Goal: Task Accomplishment & Management: Use online tool/utility

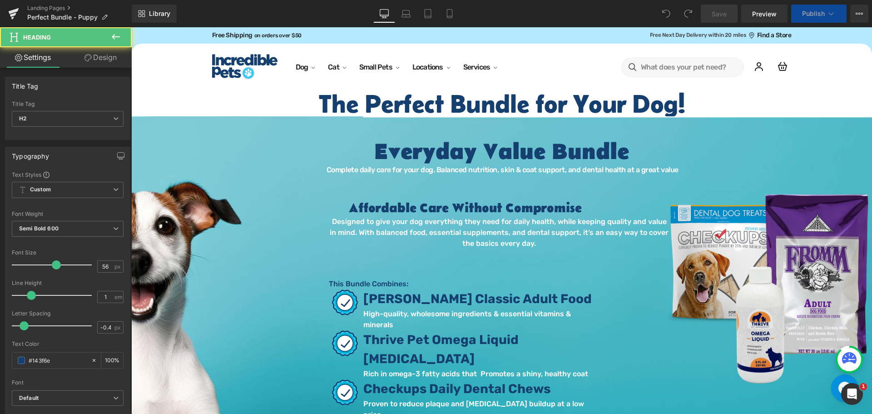
click at [647, 102] on h2 "The Perfect Bundle for Your Dog!" at bounding box center [501, 103] width 741 height 25
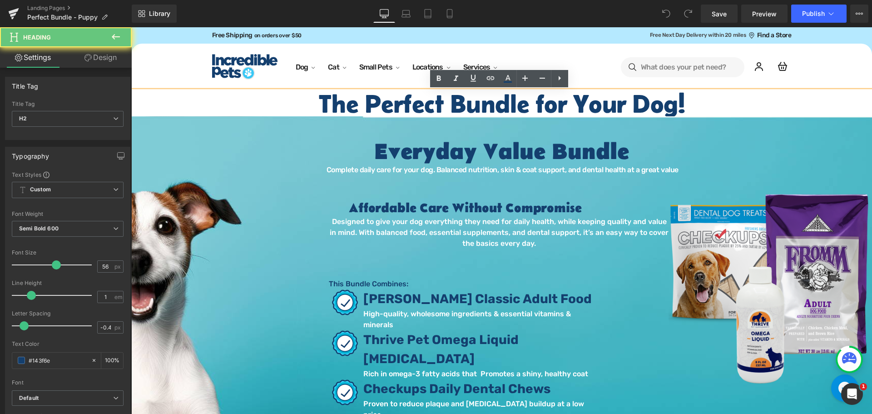
click at [642, 100] on h2 "The Perfect Bundle for Your Dog!" at bounding box center [501, 103] width 741 height 25
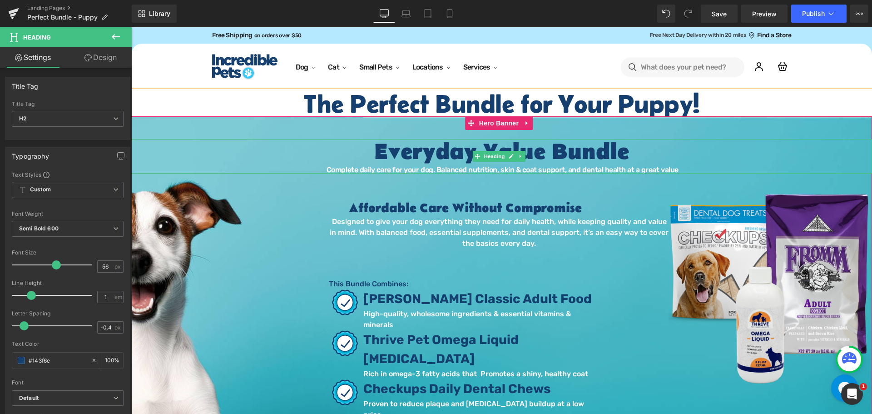
click at [537, 154] on h1 "Everyday Value Bundle" at bounding box center [501, 152] width 741 height 27
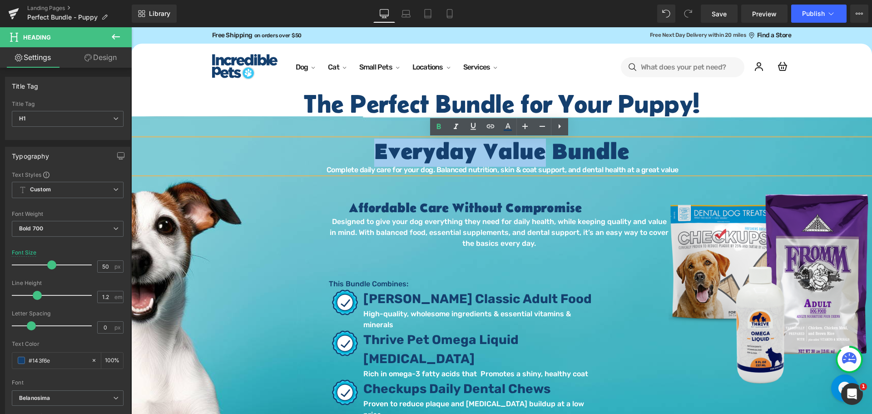
drag, startPoint x: 538, startPoint y: 154, endPoint x: 375, endPoint y: 159, distance: 163.2
click at [375, 159] on h1 "Everyday Value Bundle" at bounding box center [501, 152] width 741 height 27
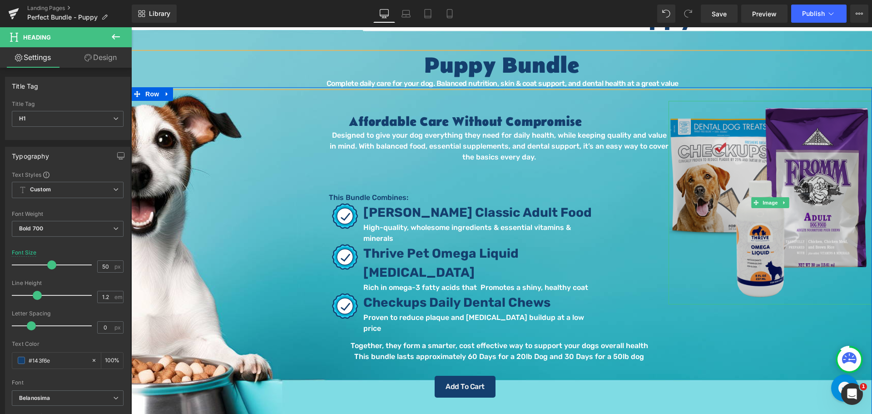
scroll to position [136, 0]
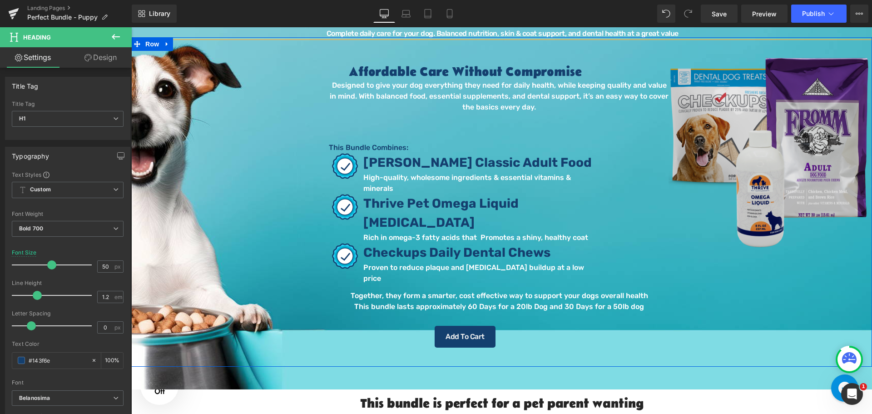
click at [761, 146] on img at bounding box center [771, 153] width 204 height 204
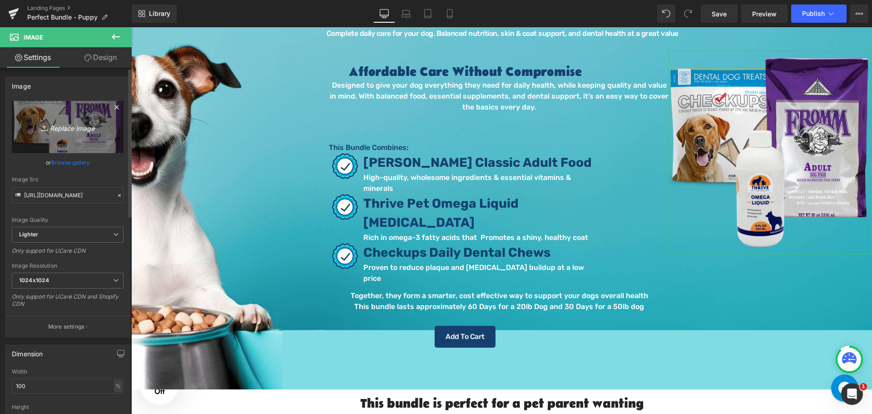
click at [71, 130] on icon "Replace Image" at bounding box center [67, 126] width 73 height 11
type input "C:\fakepath\Puppy Bundle 2.png"
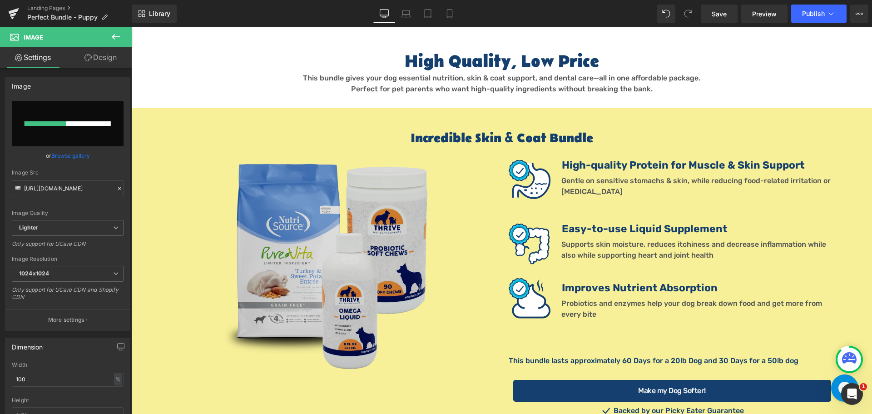
scroll to position [772, 0]
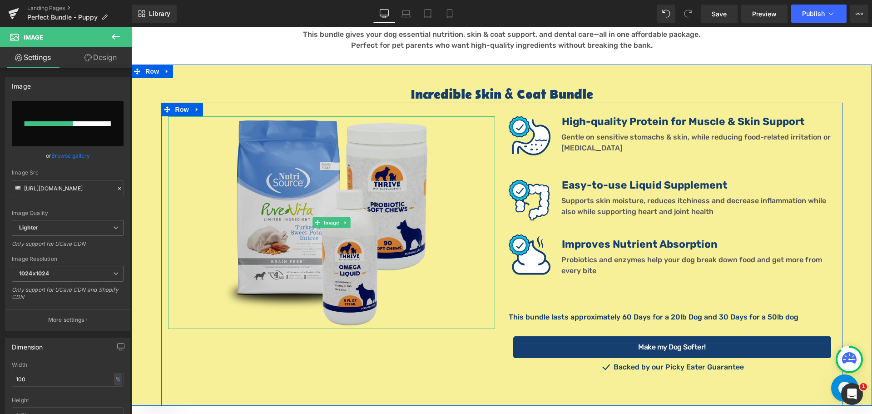
click at [311, 215] on img at bounding box center [331, 222] width 213 height 213
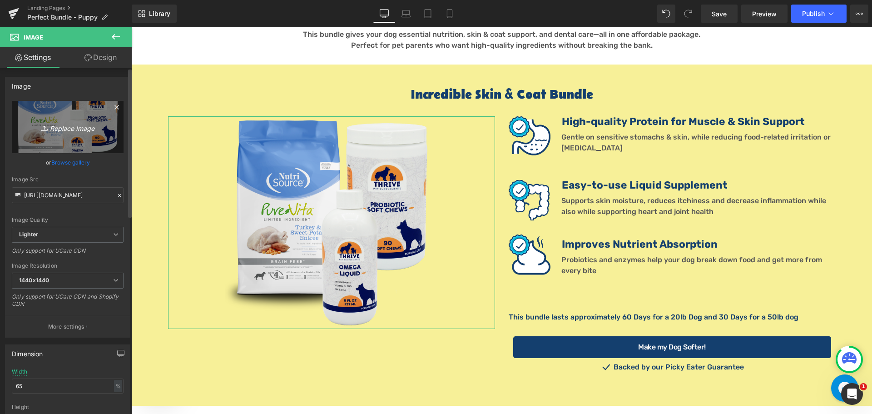
click at [74, 125] on icon "Replace Image" at bounding box center [67, 126] width 73 height 11
type input "C:\fakepath\Puppy Bundle 1.png"
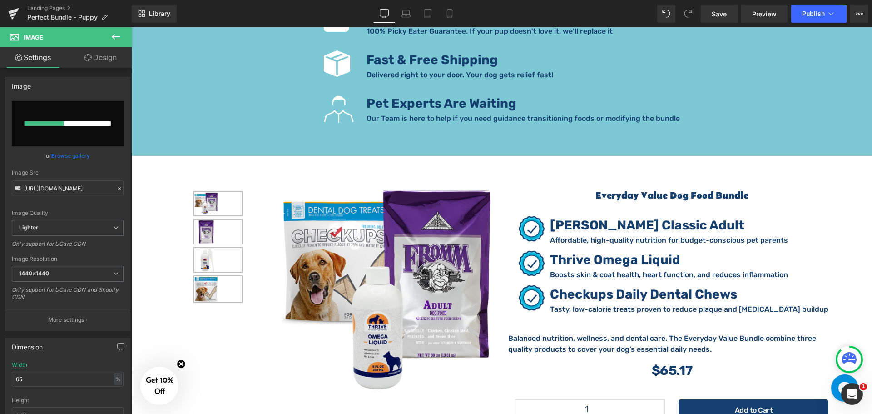
scroll to position [1499, 0]
click at [365, 253] on div "Sale Off (P) Image" at bounding box center [389, 290] width 214 height 214
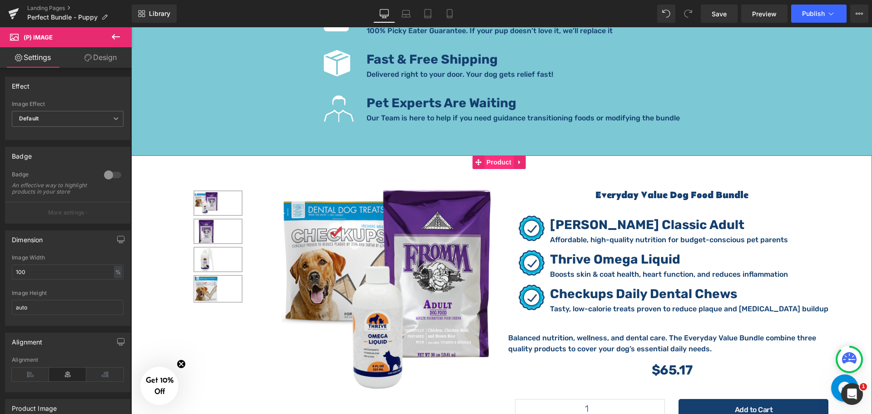
click at [486, 155] on span "Product" at bounding box center [499, 162] width 30 height 14
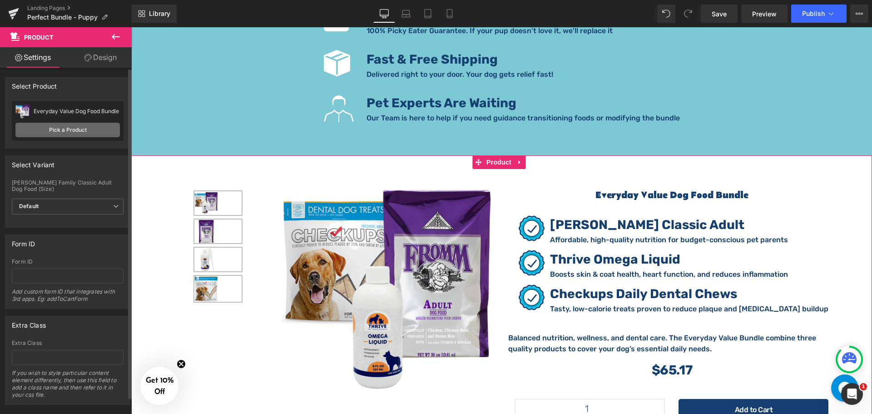
click at [74, 130] on link "Pick a Product" at bounding box center [67, 130] width 105 height 15
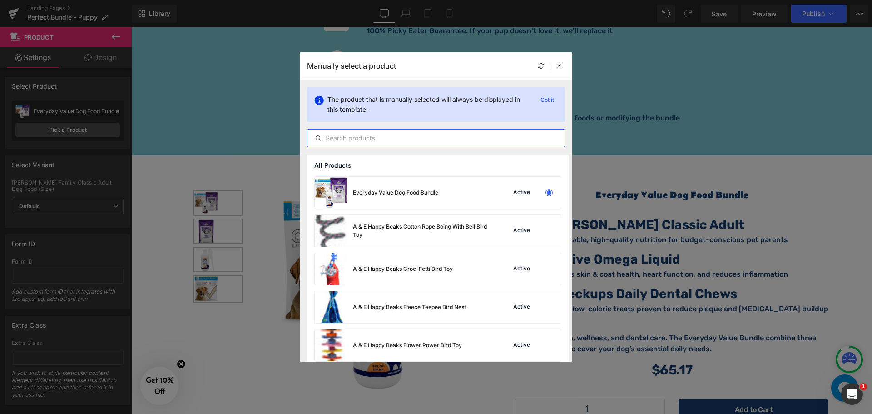
click at [383, 136] on input "text" at bounding box center [436, 138] width 257 height 11
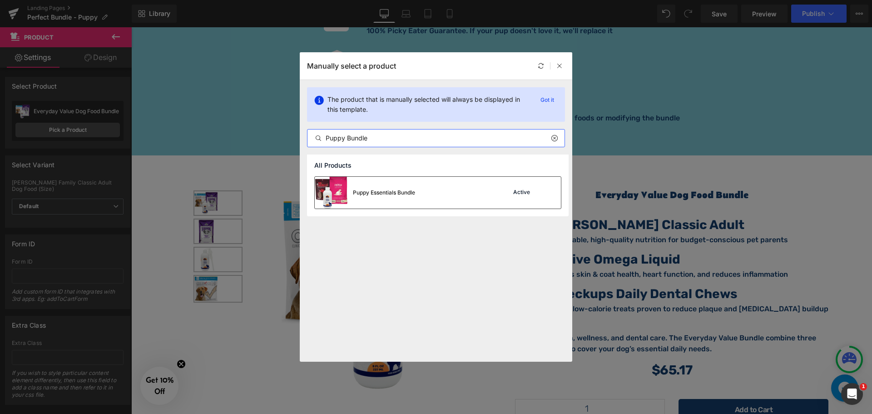
type input "Puppy Bundle"
click at [427, 188] on div "Puppy Essentials Bundle Active" at bounding box center [438, 193] width 246 height 32
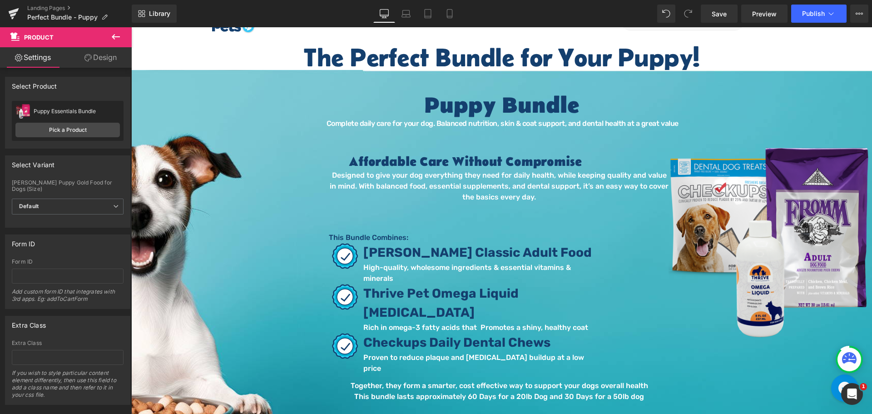
scroll to position [45, 0]
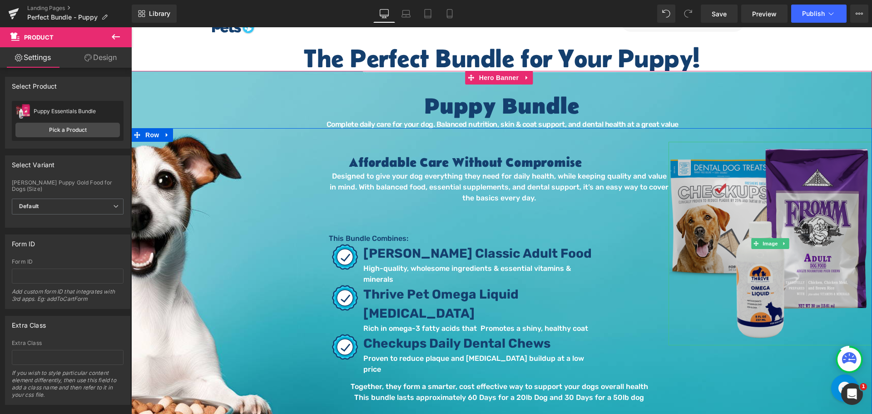
click at [767, 219] on img at bounding box center [771, 244] width 204 height 204
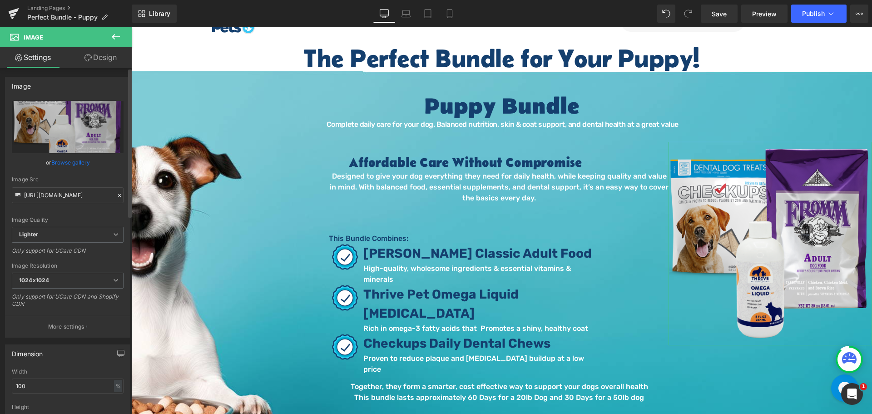
click at [71, 164] on link "Browse gallery" at bounding box center [70, 162] width 39 height 16
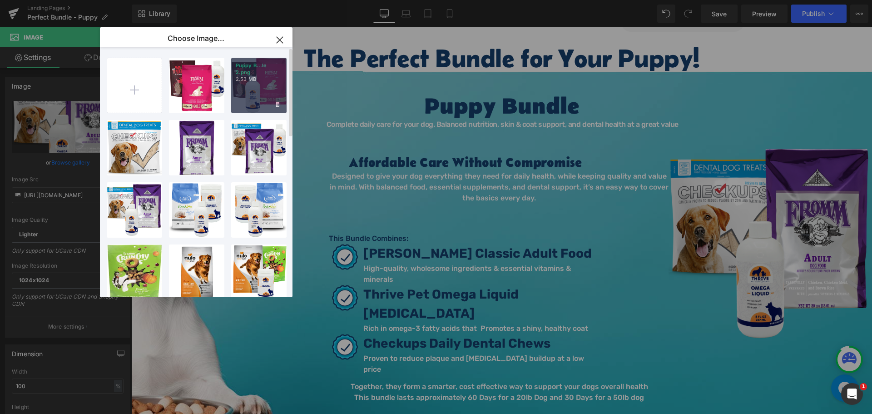
click at [266, 84] on div "Puppy B...le 2.png 2.53 MB" at bounding box center [258, 85] width 55 height 55
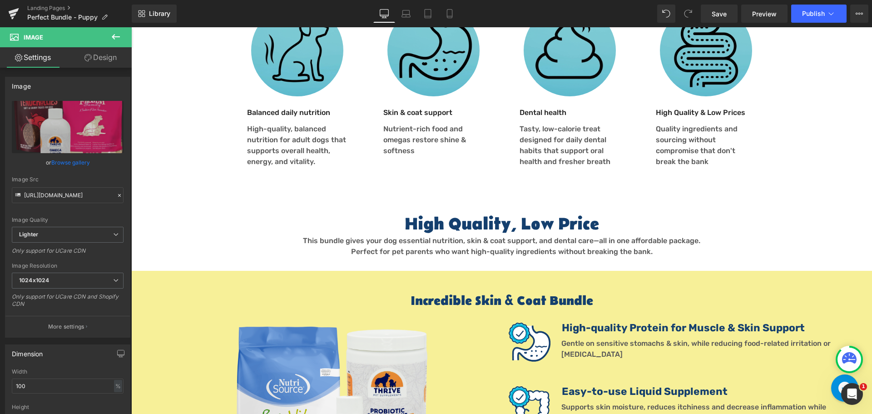
scroll to position [727, 0]
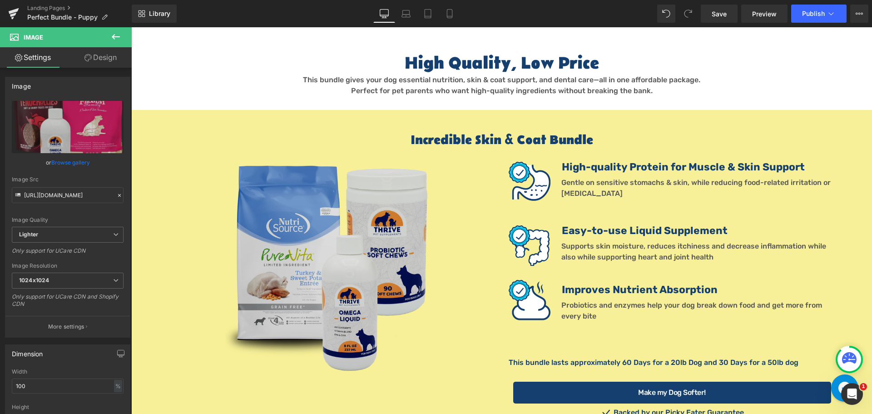
click at [318, 218] on img at bounding box center [331, 268] width 213 height 213
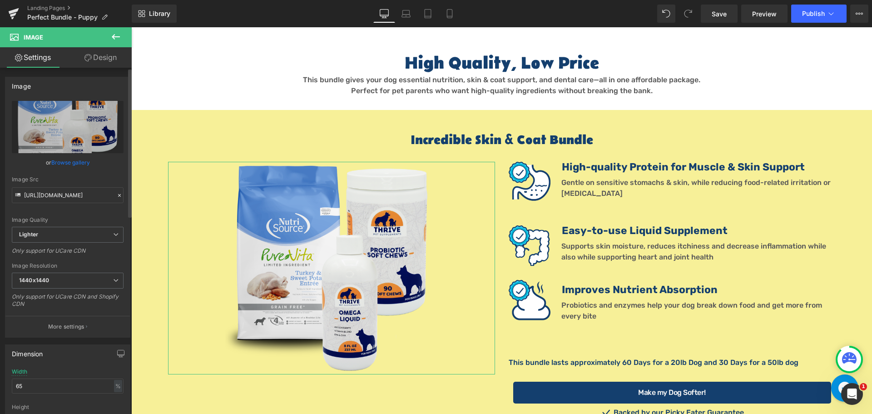
click at [65, 162] on link "Browse gallery" at bounding box center [70, 162] width 39 height 16
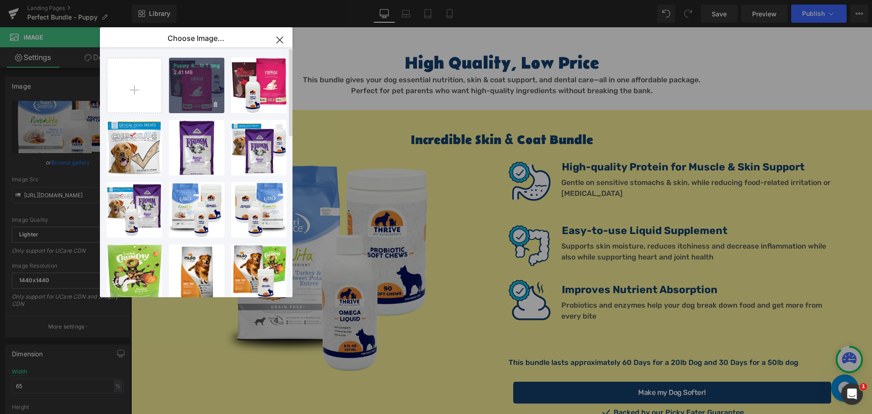
click at [200, 77] on div "Puppy B...le 1.png 2.41 MB" at bounding box center [196, 85] width 55 height 55
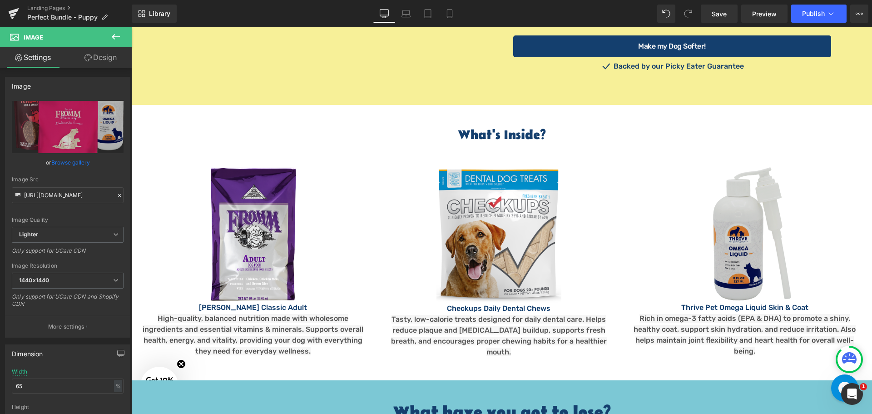
scroll to position [1091, 0]
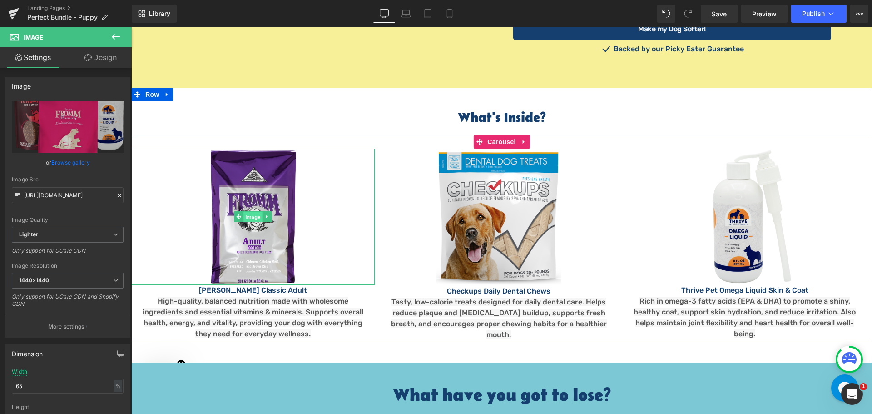
click at [256, 212] on span "Image" at bounding box center [253, 217] width 19 height 11
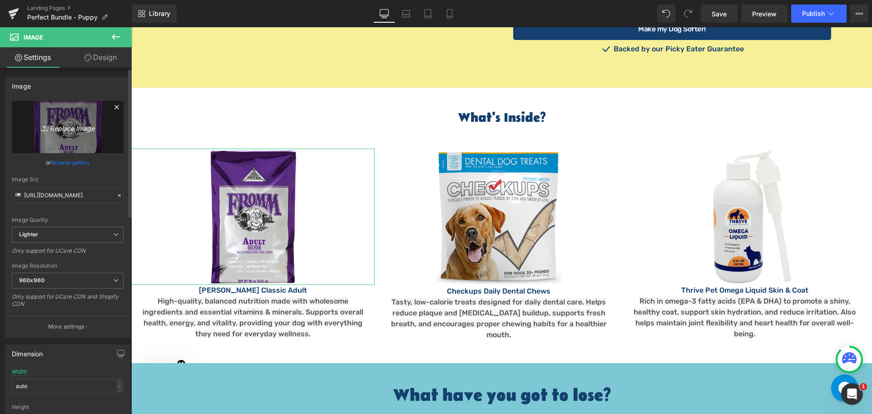
click at [68, 117] on link "Replace Image" at bounding box center [68, 127] width 112 height 52
type input "C:\fakepath\tenderollies-dog-treat-beef-a-rollie_8oz_072705126101_h1k.png"
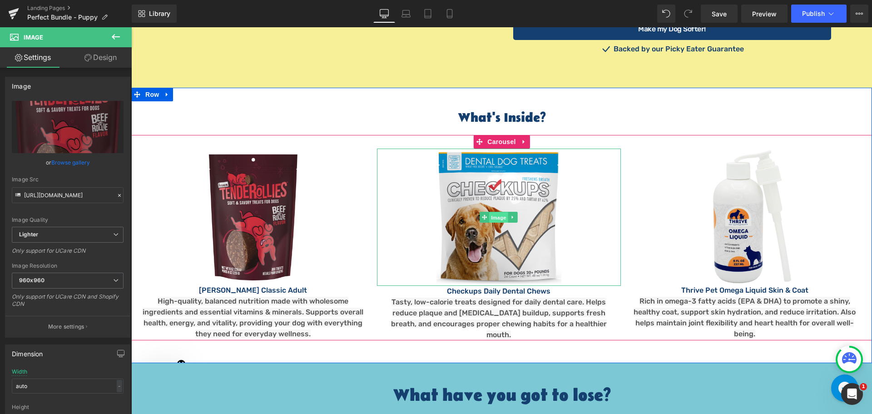
click at [499, 212] on span "Image" at bounding box center [499, 217] width 19 height 11
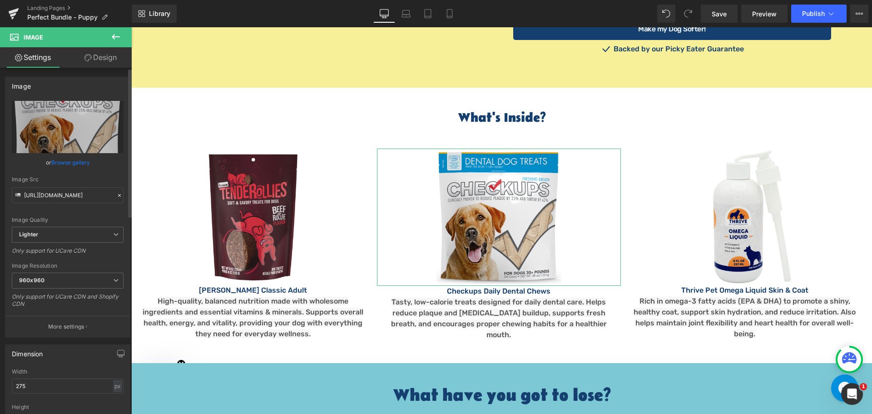
click at [65, 162] on link "Browse gallery" at bounding box center [70, 162] width 39 height 16
click at [77, 0] on div "Image You are previewing how the will restyle your page. You can not edit Eleme…" at bounding box center [436, 0] width 872 height 0
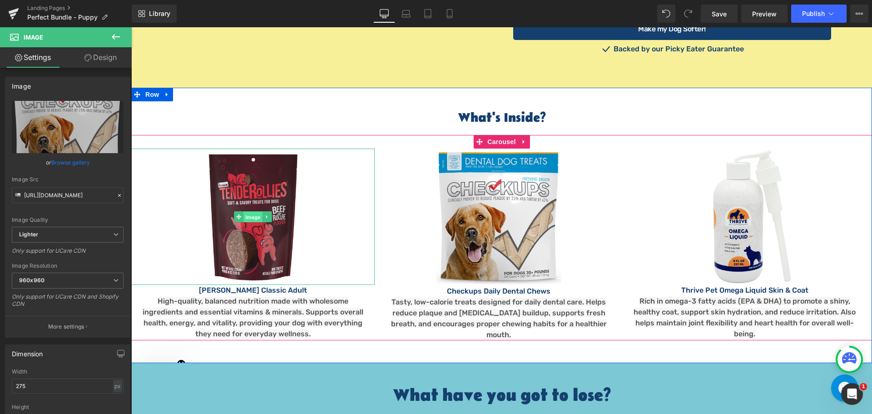
click at [253, 212] on span "Image" at bounding box center [253, 217] width 19 height 11
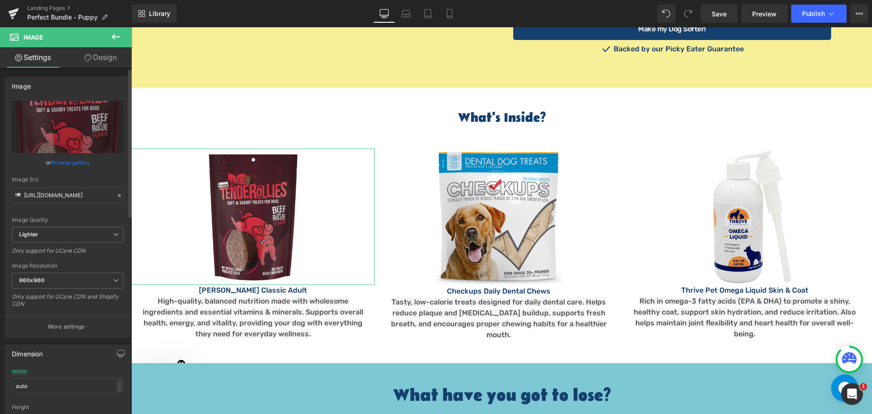
click at [58, 164] on link "Browse gallery" at bounding box center [70, 162] width 39 height 16
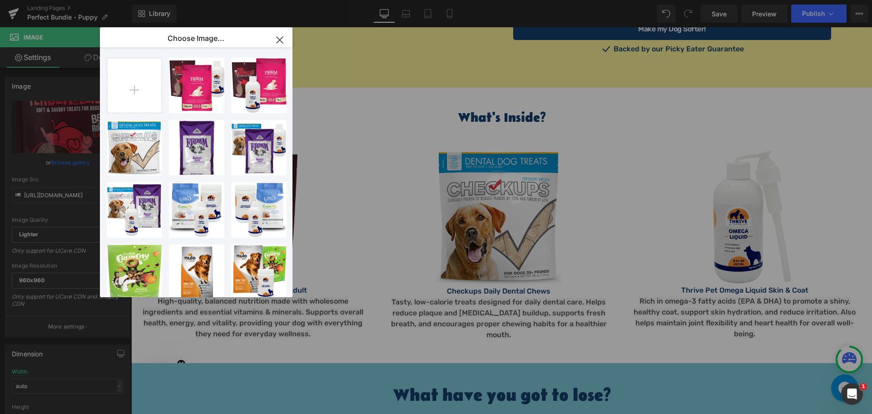
click at [283, 43] on icon "button" at bounding box center [280, 40] width 15 height 15
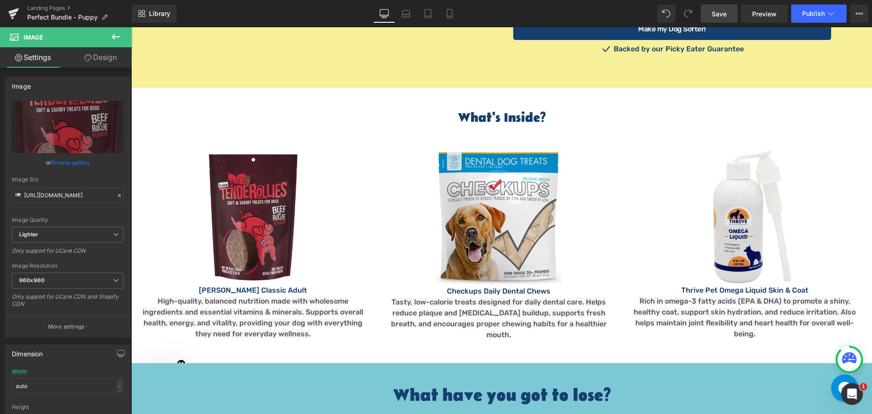
drag, startPoint x: 718, startPoint y: 7, endPoint x: 379, endPoint y: 58, distance: 342.8
click at [718, 7] on link "Save" at bounding box center [719, 14] width 37 height 18
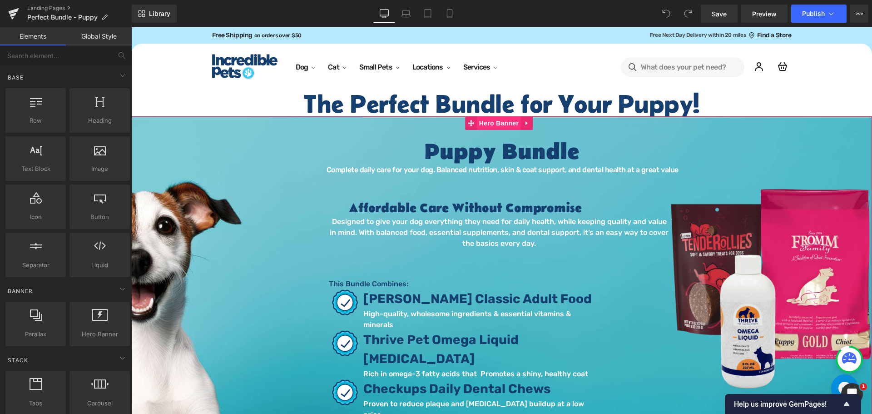
click at [510, 124] on span "Hero Banner" at bounding box center [499, 123] width 44 height 14
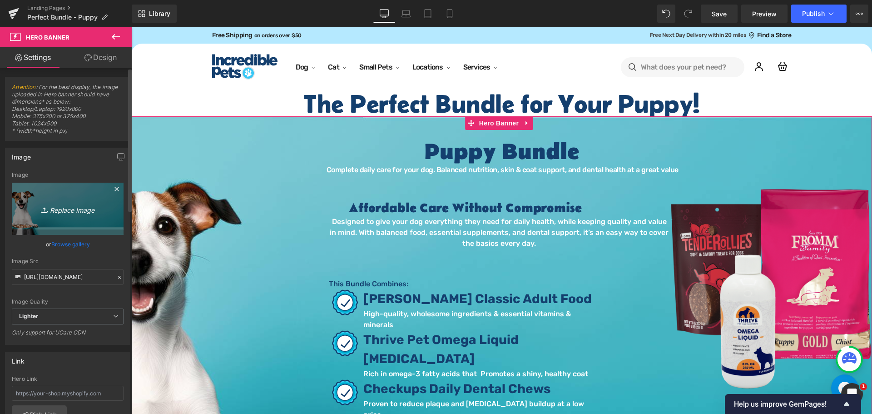
click at [70, 208] on icon "Replace Image" at bounding box center [67, 208] width 73 height 11
type input "C:\fakepath\Bundle Banner - Puppy.png"
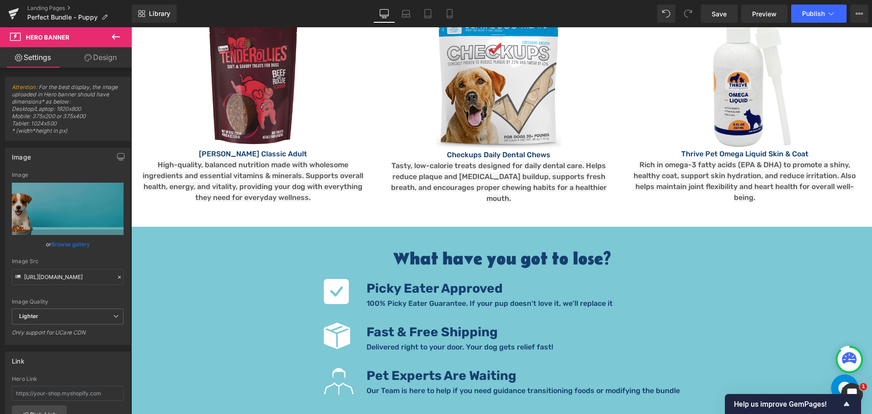
scroll to position [1136, 0]
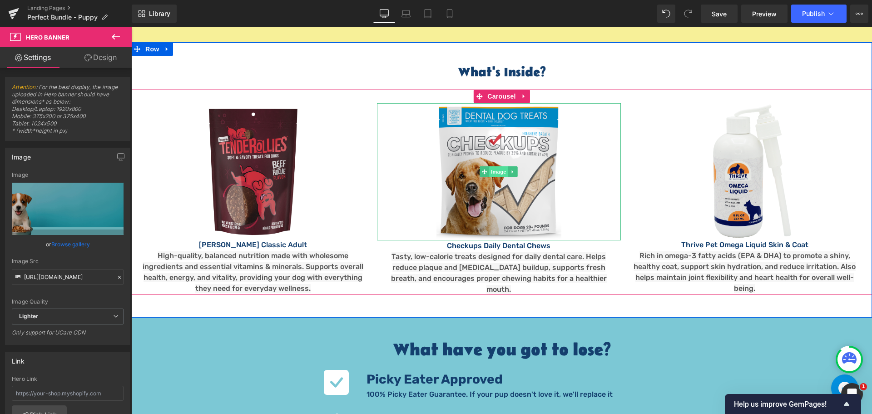
click at [495, 166] on span "Image" at bounding box center [499, 171] width 19 height 11
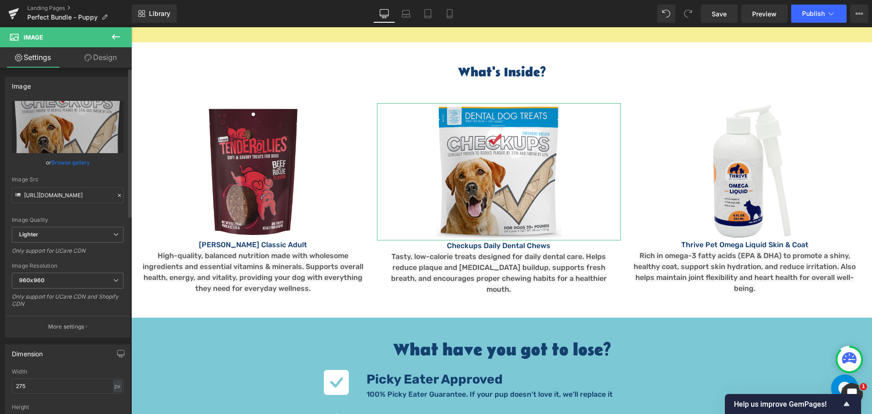
click at [77, 160] on link "Browse gallery" at bounding box center [70, 162] width 39 height 16
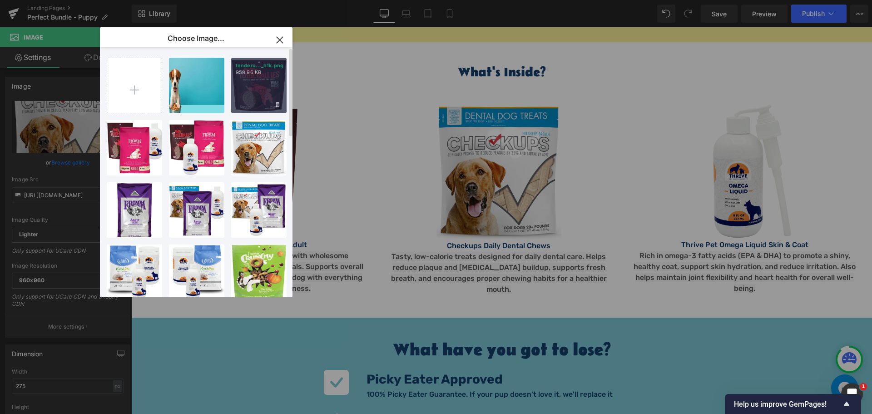
click at [265, 90] on div "tendero..._h1k.png 958.96 KB" at bounding box center [258, 85] width 55 height 55
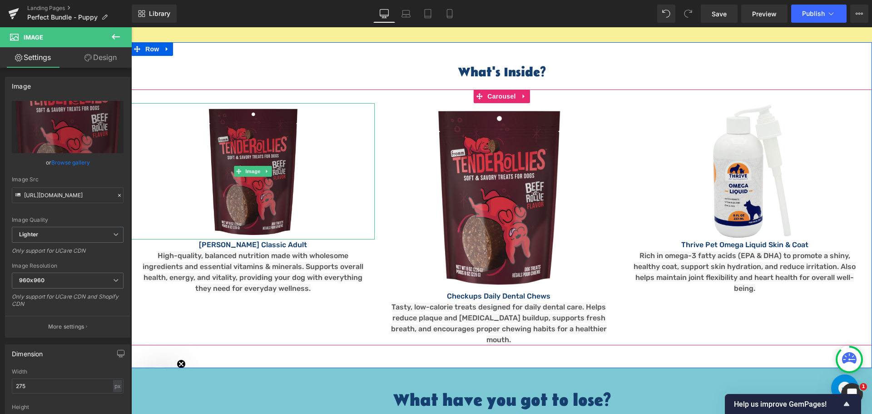
click at [264, 161] on img at bounding box center [253, 171] width 91 height 136
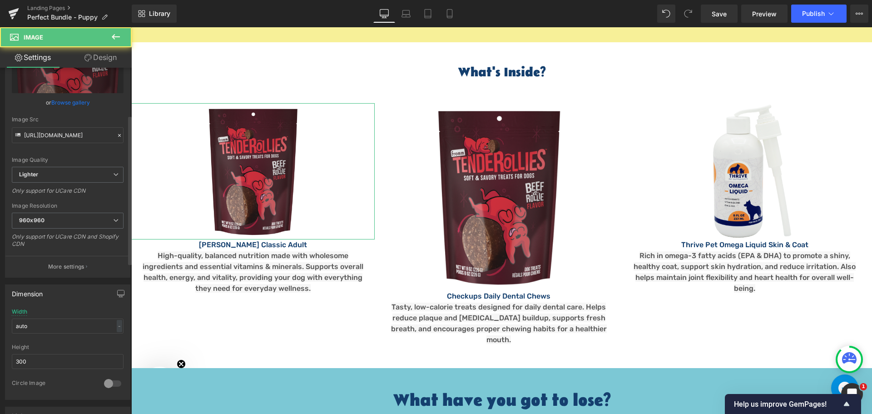
scroll to position [182, 0]
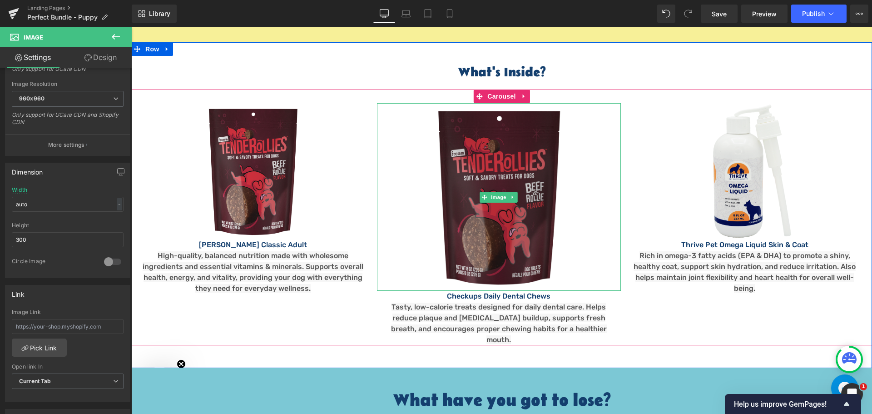
click at [470, 192] on img at bounding box center [499, 197] width 125 height 188
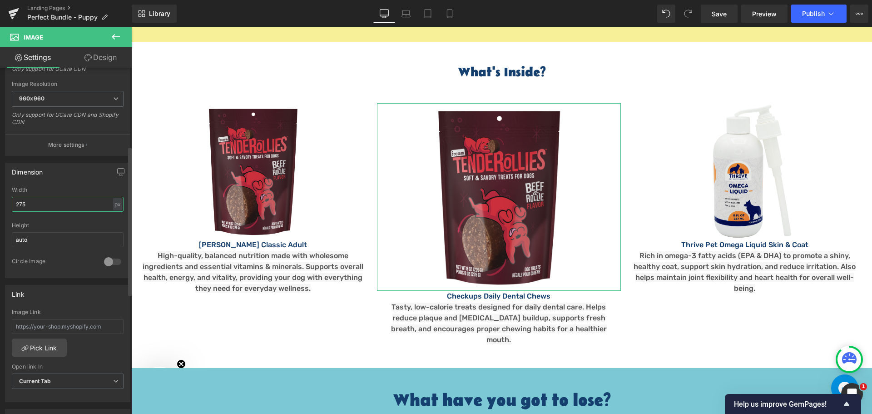
drag, startPoint x: 44, startPoint y: 198, endPoint x: 0, endPoint y: 197, distance: 43.6
click at [0, 197] on div "Dimension 275px Width 275 px % px auto Height auto 0 Circle Image" at bounding box center [68, 217] width 136 height 122
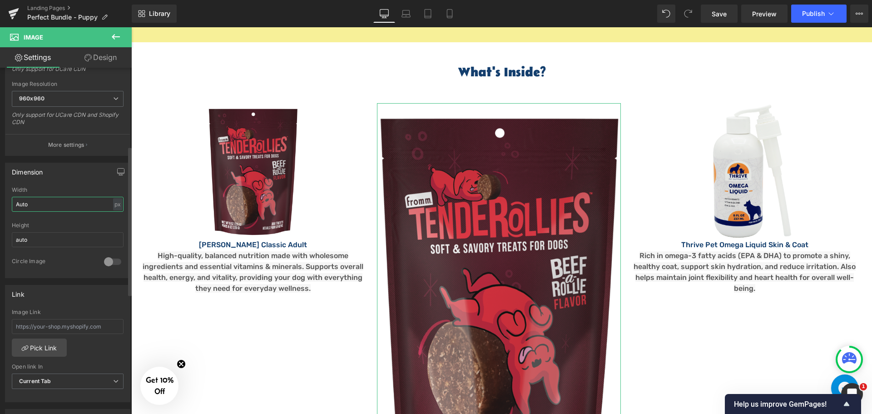
type input "Auto"
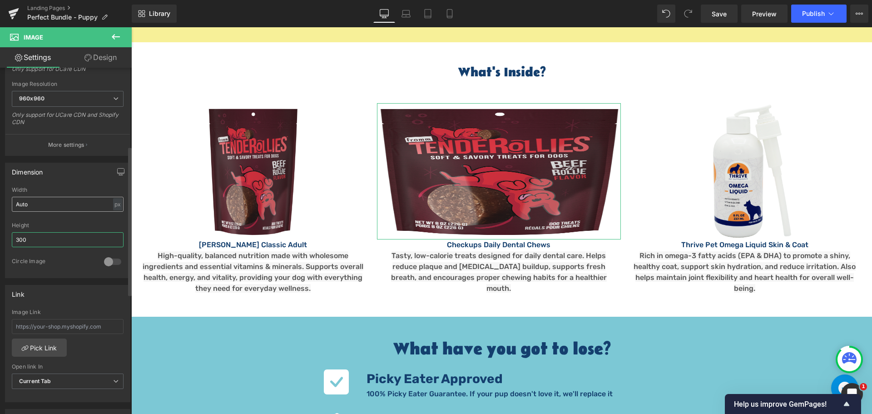
type input "300"
click at [73, 204] on input "Auto" at bounding box center [68, 204] width 112 height 15
click at [72, 227] on div "Height" at bounding box center [68, 225] width 112 height 6
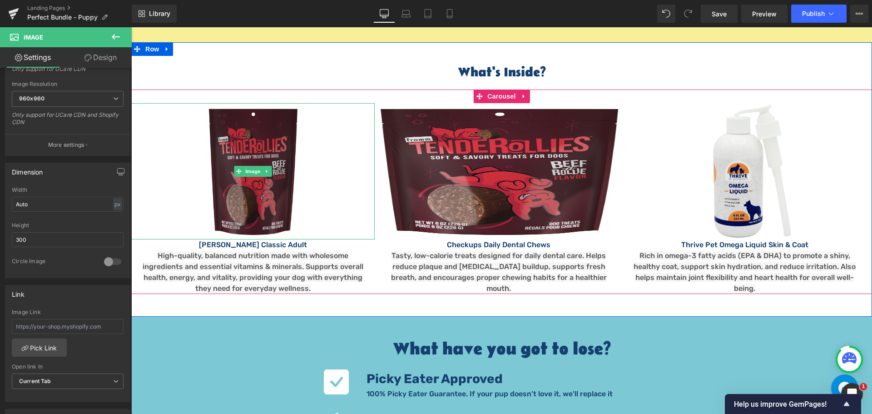
click at [259, 150] on img at bounding box center [253, 171] width 91 height 136
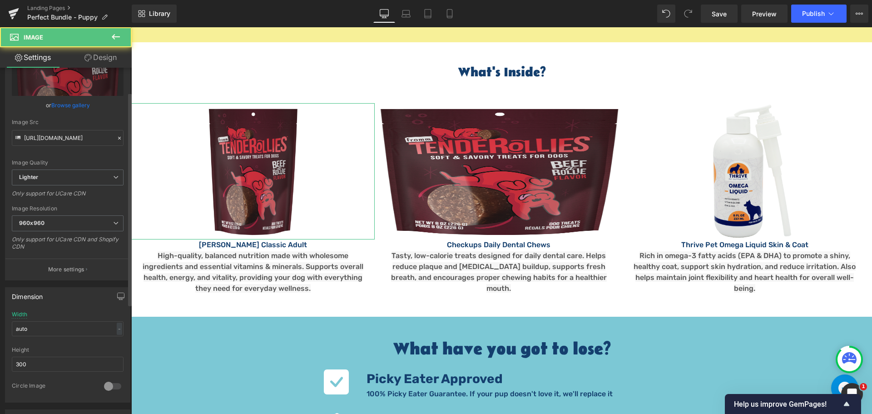
scroll to position [136, 0]
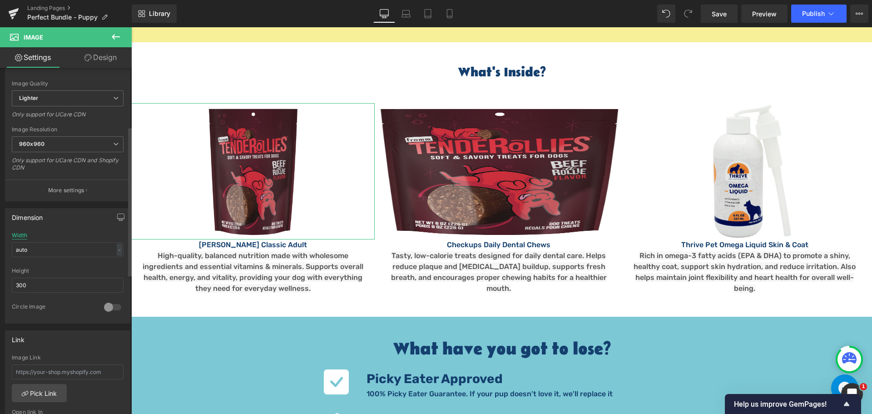
click at [20, 233] on div "Width" at bounding box center [19, 235] width 15 height 6
click at [56, 233] on div "Dimension auto Width auto - % px 300px Height 300 0 Circle Image Width Apply st…" at bounding box center [68, 262] width 136 height 122
click at [117, 249] on div "-" at bounding box center [119, 250] width 5 height 12
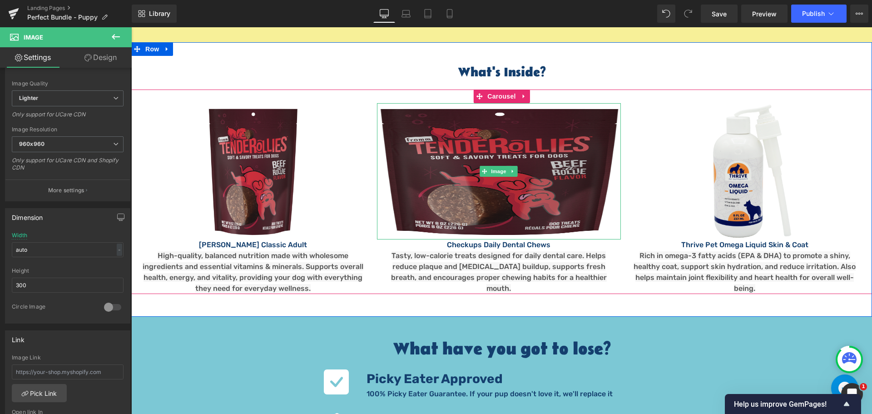
click at [463, 157] on img at bounding box center [499, 171] width 244 height 136
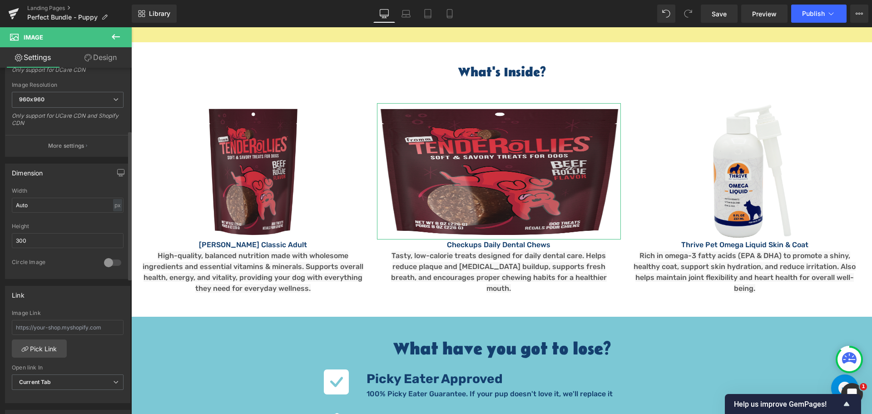
scroll to position [182, 0]
click at [114, 205] on div "px" at bounding box center [117, 204] width 9 height 12
click at [115, 203] on div "px" at bounding box center [117, 204] width 9 height 12
click at [98, 203] on input "Auto" at bounding box center [68, 204] width 112 height 15
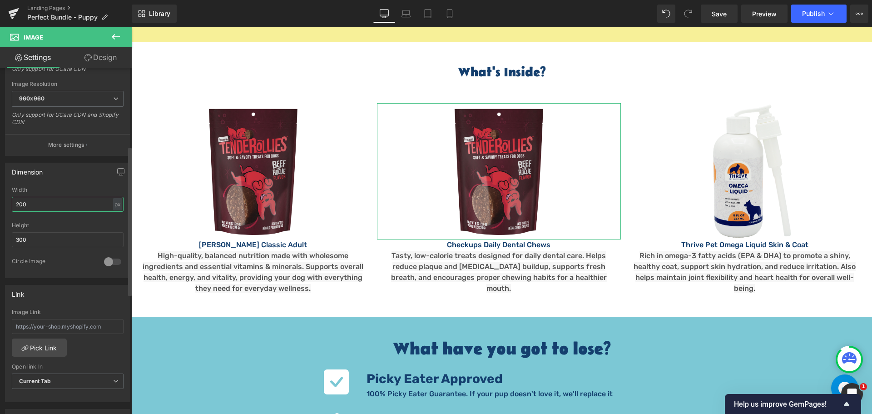
type input "200"
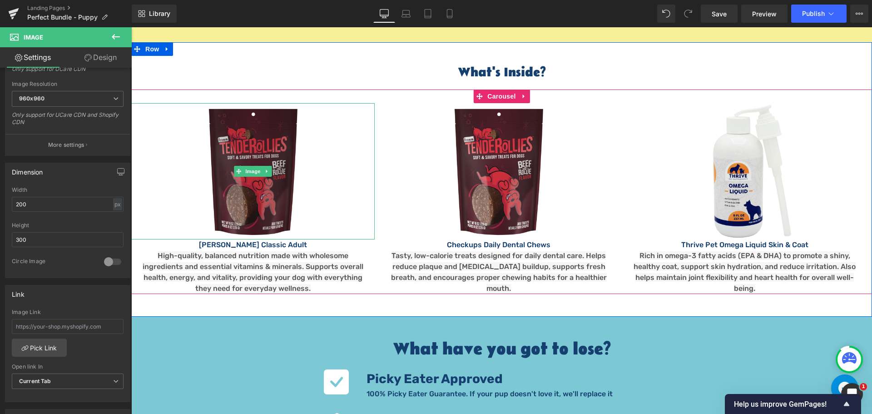
drag, startPoint x: 264, startPoint y: 149, endPoint x: 254, endPoint y: 151, distance: 10.3
click at [264, 149] on img at bounding box center [253, 171] width 91 height 136
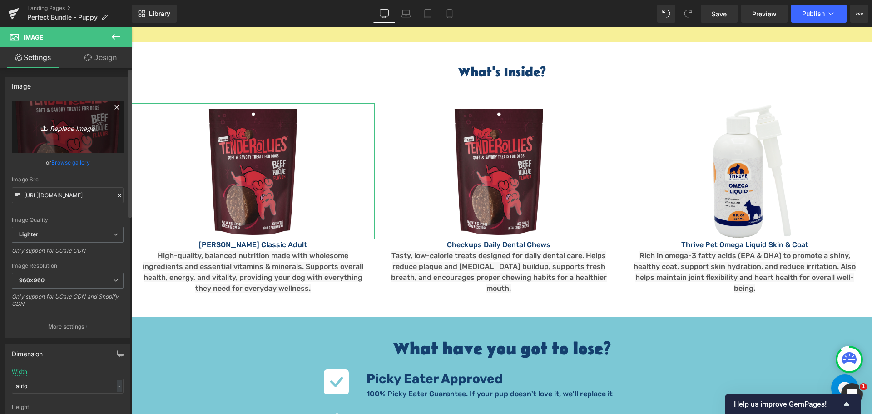
click at [70, 130] on icon "Replace Image" at bounding box center [67, 126] width 73 height 11
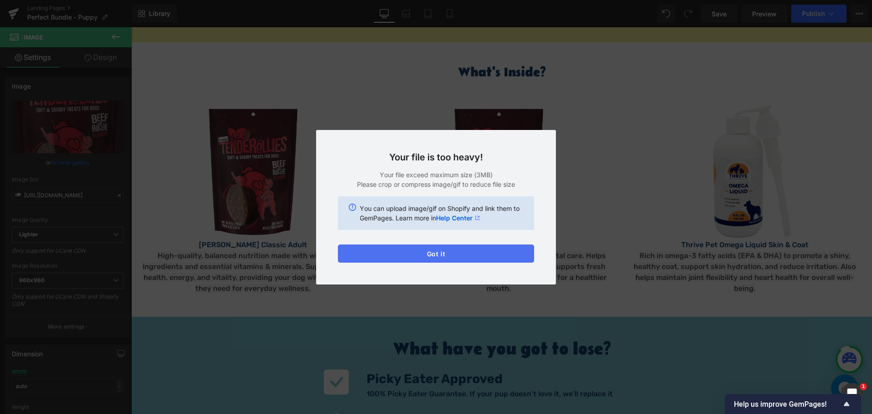
click at [468, 247] on button "Got it" at bounding box center [436, 253] width 196 height 18
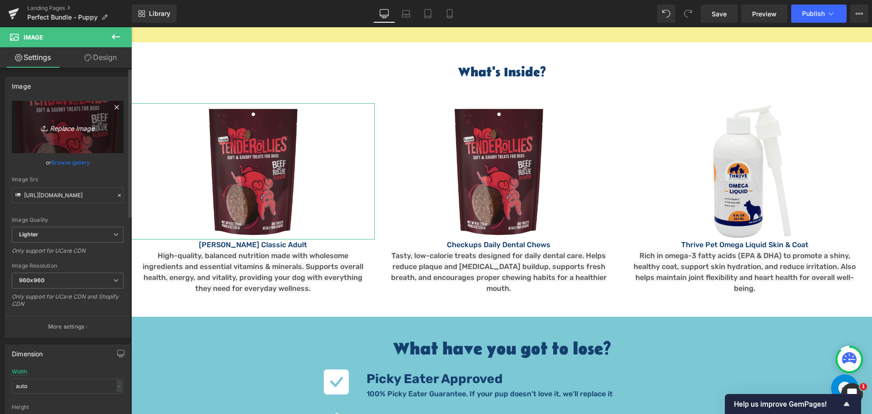
click at [59, 130] on icon "Replace Image" at bounding box center [67, 126] width 73 height 11
type input "C:\fakepath\gold-dog-dry-puppy_30lb Reduced.png"
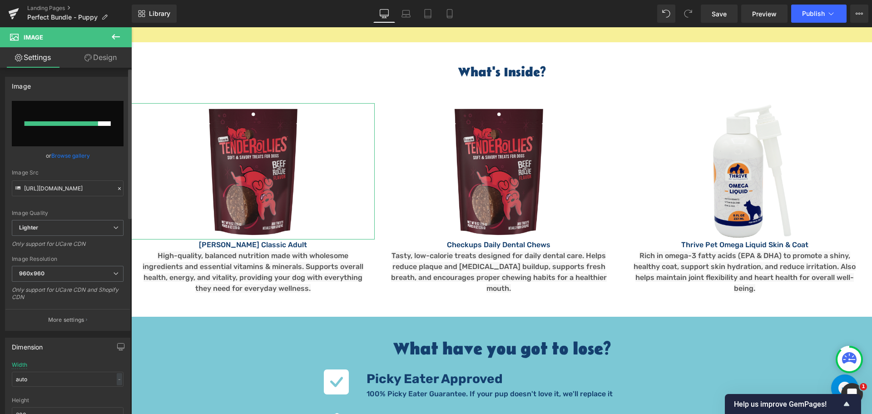
click at [80, 158] on link "Browse gallery" at bounding box center [70, 156] width 39 height 16
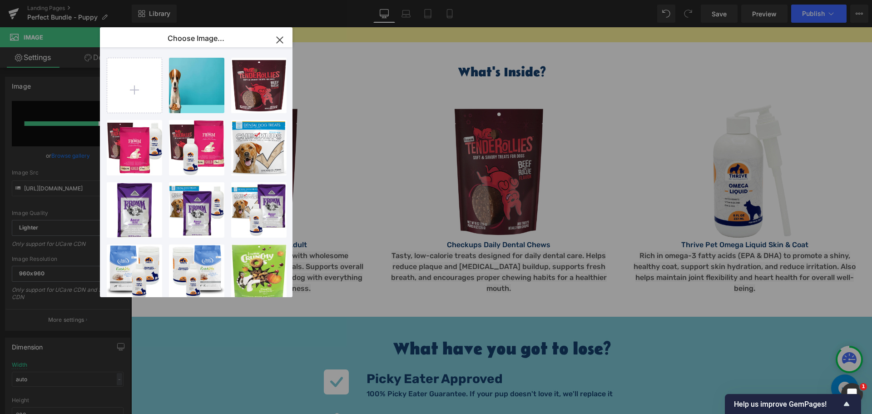
click at [63, 0] on div "Image You are previewing how the will restyle your page. You can not edit Eleme…" at bounding box center [436, 0] width 872 height 0
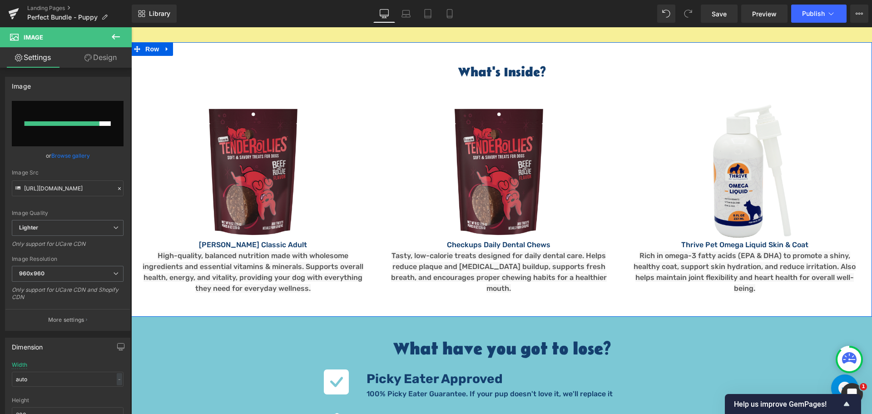
click at [304, 261] on div "What's Inside? Heading Image Fromm Classic Adult Text Block High-quality, balan…" at bounding box center [501, 179] width 741 height 274
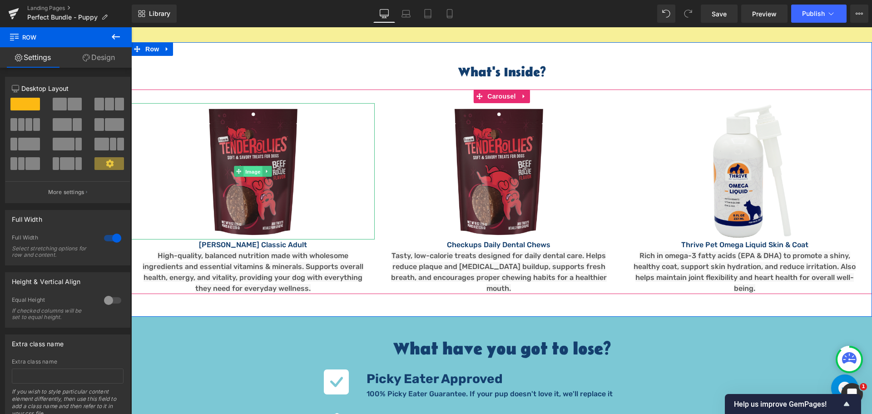
click at [249, 166] on span "Image" at bounding box center [253, 171] width 19 height 11
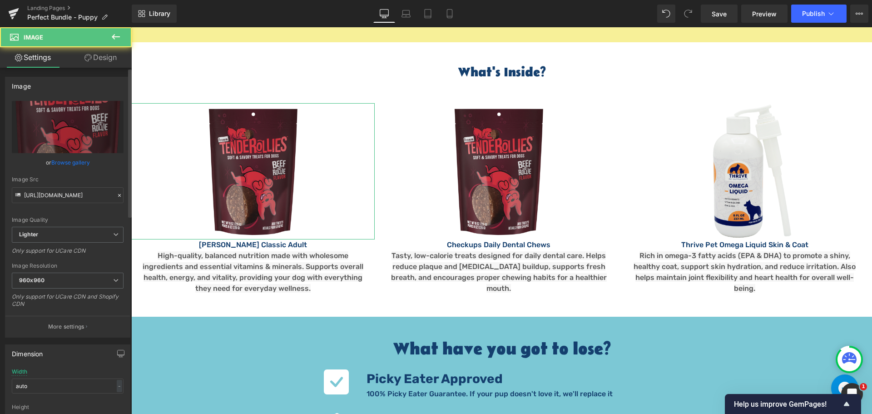
click at [79, 164] on link "Browse gallery" at bounding box center [70, 162] width 39 height 16
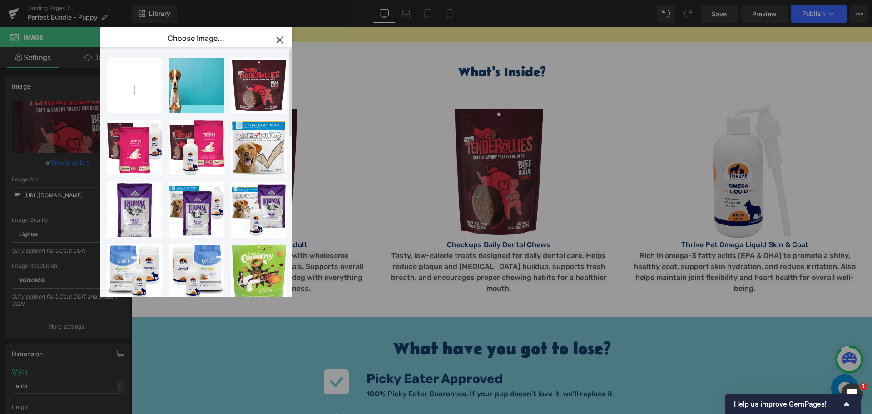
click at [135, 89] on input "file" at bounding box center [134, 85] width 55 height 55
type input "C:\fakepath\gold-dog-dry-puppy_30lb Reduced.png"
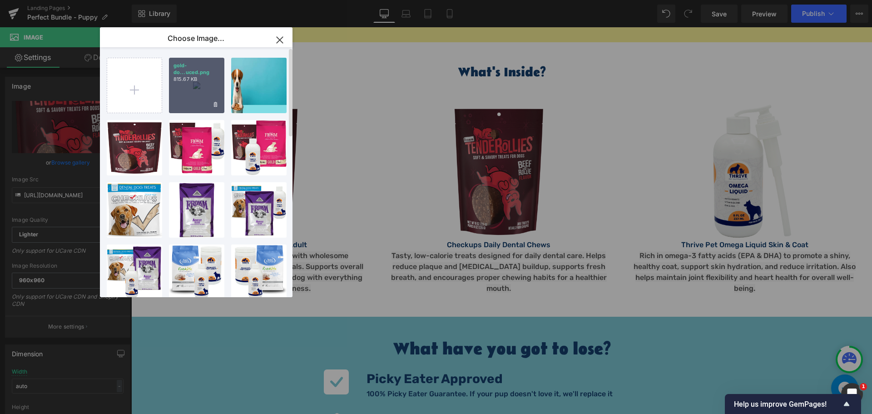
click at [195, 82] on p "815.67 KB" at bounding box center [197, 79] width 46 height 7
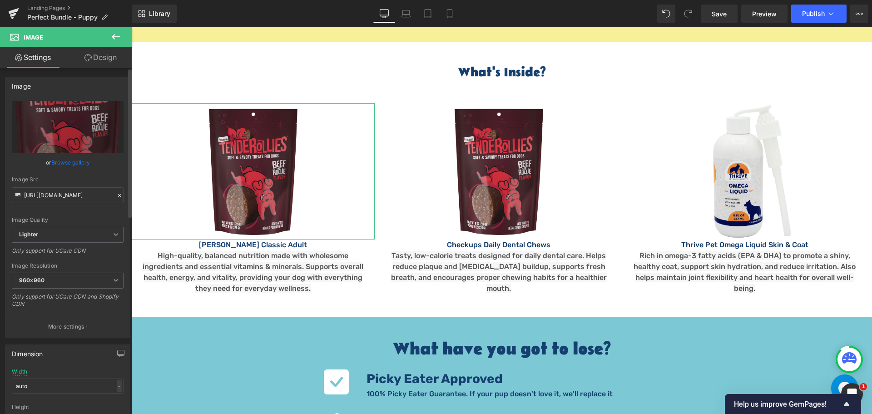
click at [70, 162] on link "Browse gallery" at bounding box center [70, 162] width 39 height 16
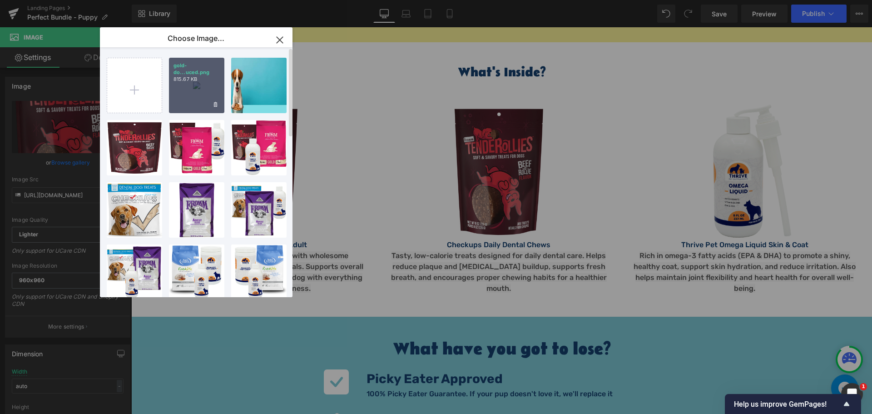
click at [198, 80] on p "815.67 KB" at bounding box center [197, 79] width 46 height 7
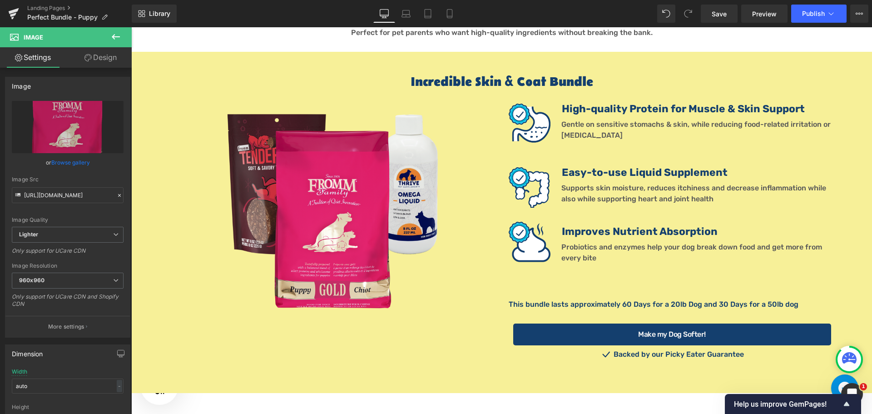
scroll to position [1000, 0]
